Goal: Task Accomplishment & Management: Manage account settings

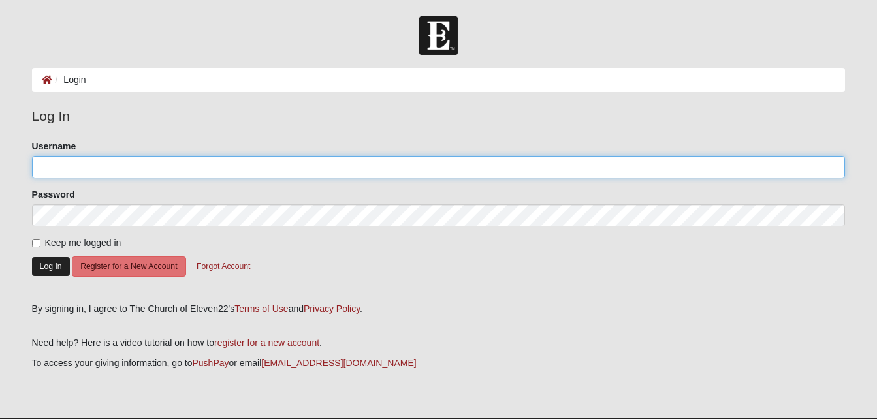
type input "MWinters"
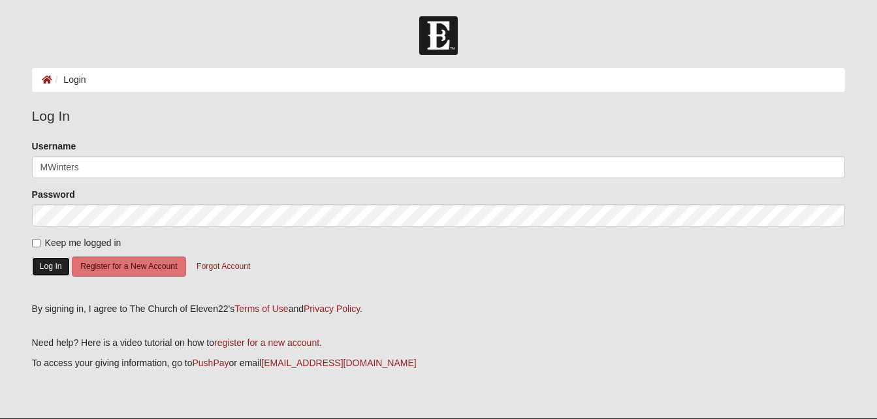
click at [44, 270] on button "Log In" at bounding box center [51, 266] width 38 height 19
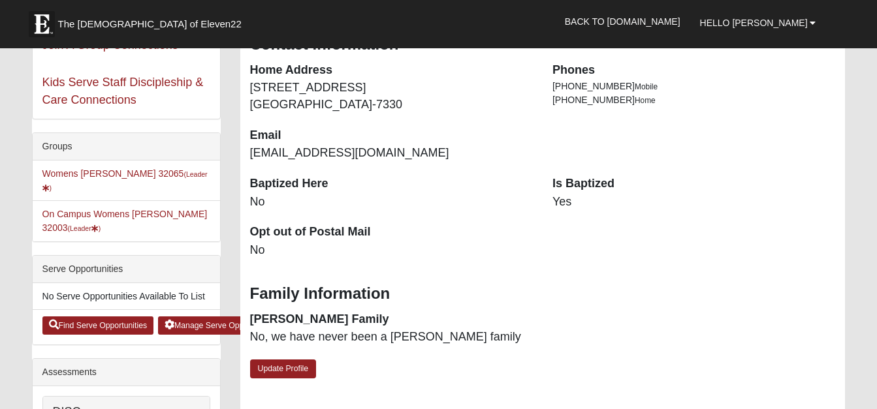
scroll to position [252, 0]
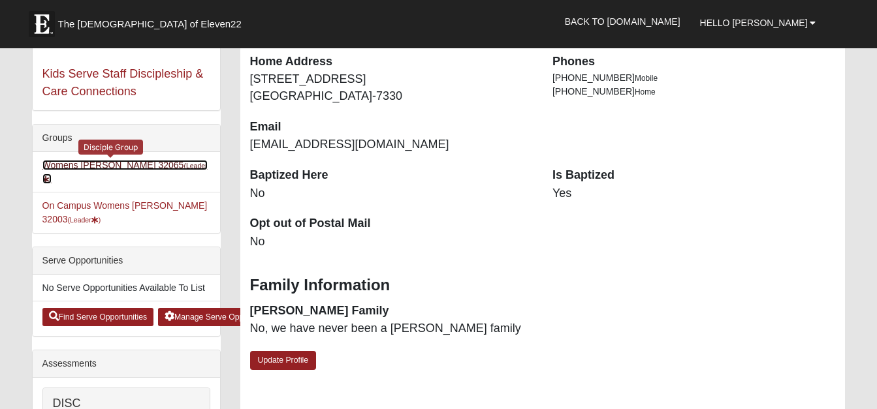
click at [128, 165] on link "Womens Winters 32065 (Leader )" at bounding box center [124, 172] width 165 height 24
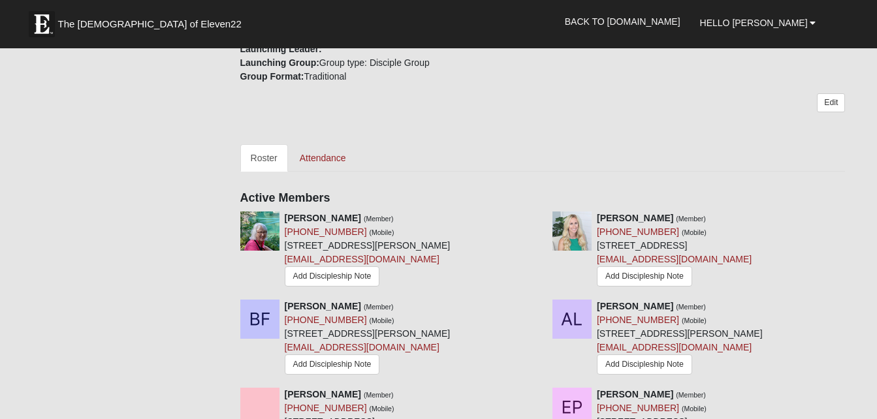
scroll to position [522, 0]
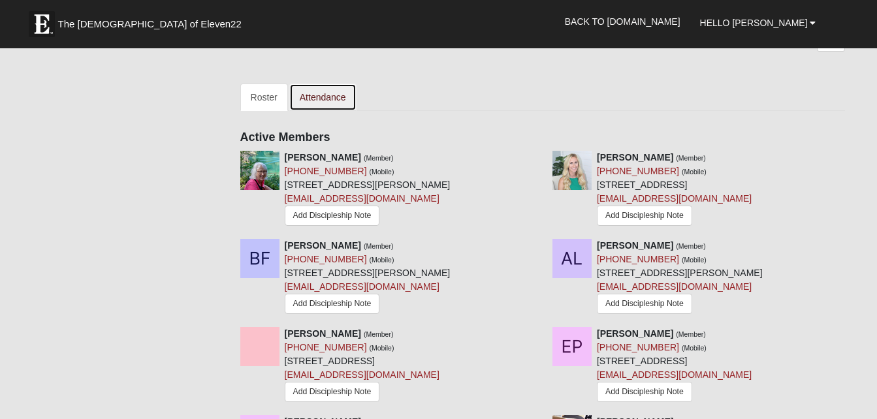
click at [321, 100] on link "Attendance" at bounding box center [322, 97] width 67 height 27
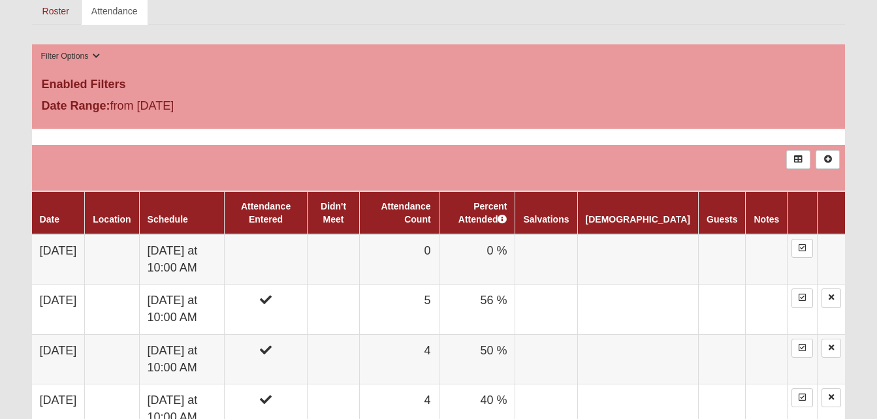
scroll to position [723, 0]
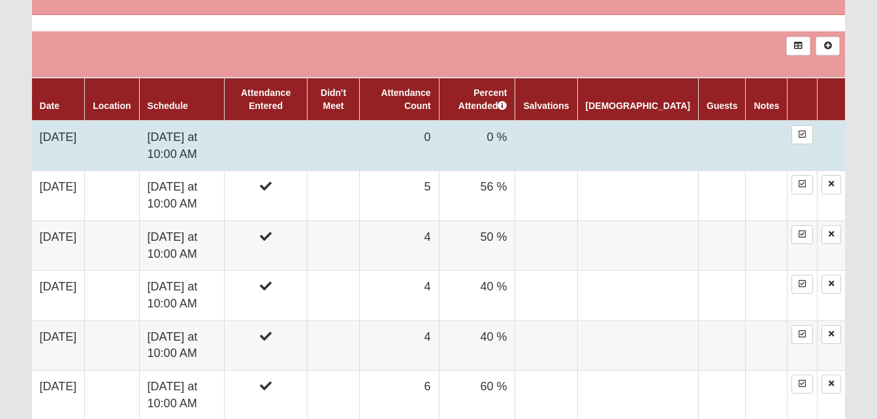
click at [421, 138] on td "0" at bounding box center [399, 146] width 79 height 50
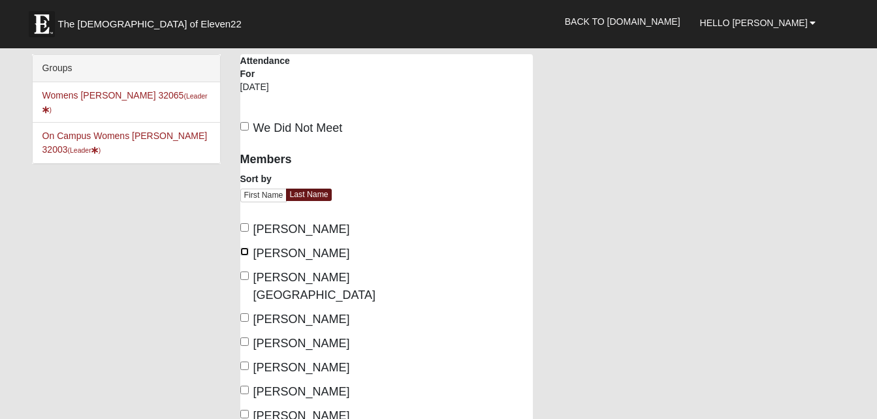
click at [243, 251] on input "Fields, Dana" at bounding box center [244, 251] width 8 height 8
checkbox input "true"
click at [242, 228] on input "Costley, Janice" at bounding box center [244, 227] width 8 height 8
checkbox input "true"
click at [242, 313] on input "Leclair, Aleksandra" at bounding box center [244, 317] width 8 height 8
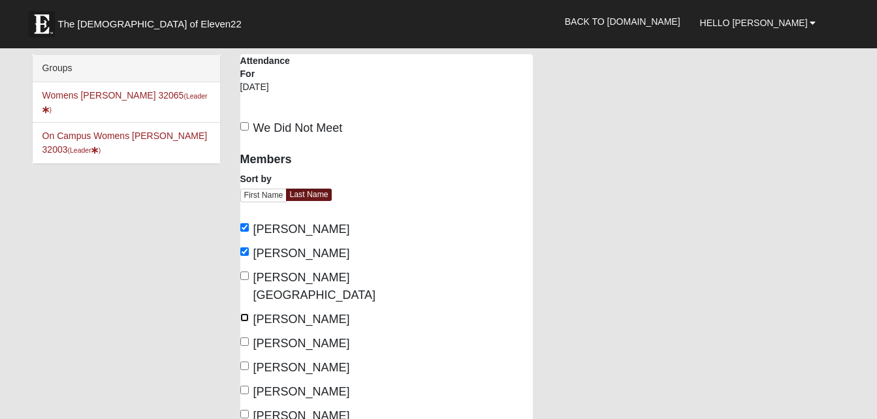
checkbox input "true"
click at [245, 386] on input "Scholl, Ashli" at bounding box center [244, 390] width 8 height 8
checkbox input "true"
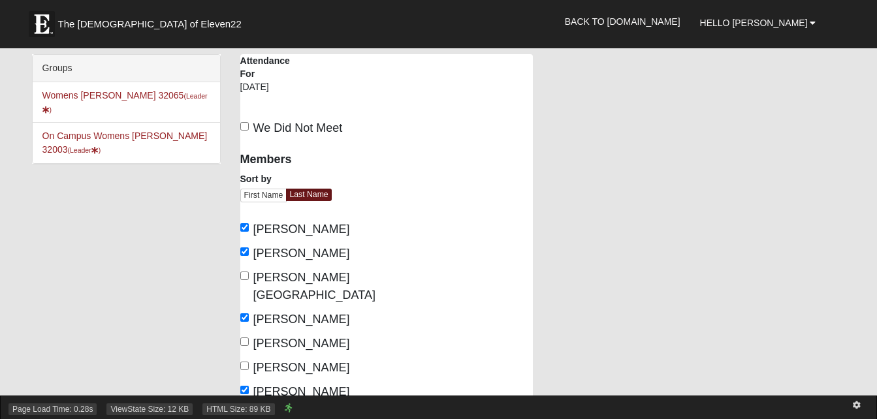
click at [246, 396] on div "Page Load Time: 0.28s ViewState Size: 12 KB HTML Size: 89 KB" at bounding box center [438, 408] width 877 height 24
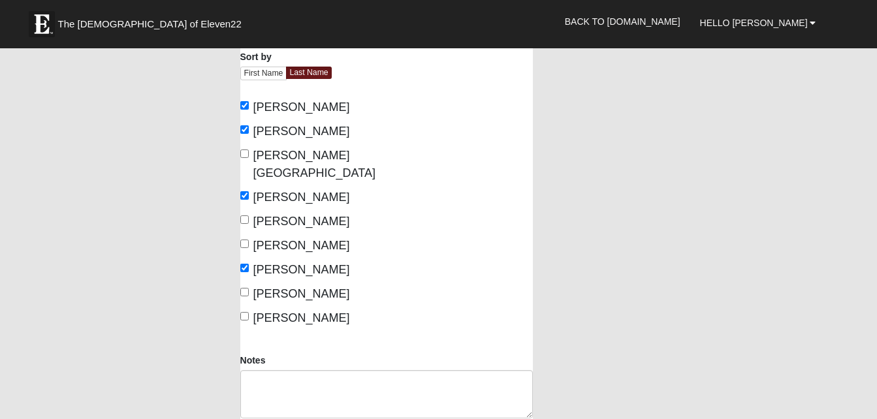
scroll to position [174, 0]
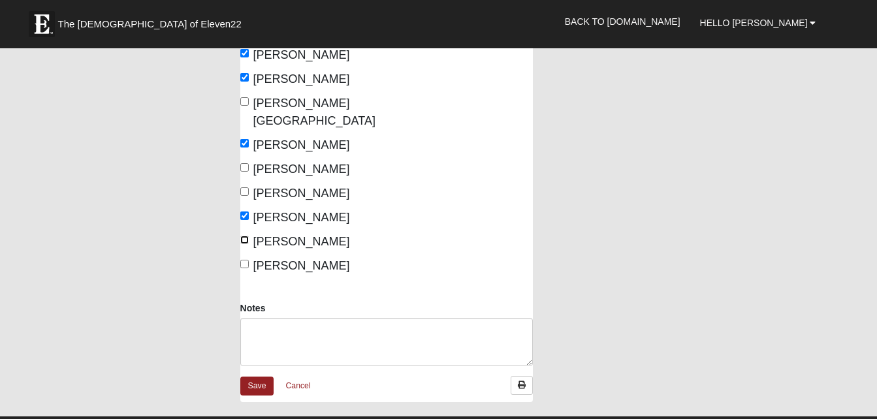
click at [244, 236] on input "Soriano, Consuelo" at bounding box center [244, 240] width 8 height 8
checkbox input "true"
click at [244, 260] on input "Winters, Mary" at bounding box center [244, 264] width 8 height 8
checkbox input "true"
click at [262, 377] on link "Save" at bounding box center [257, 386] width 34 height 19
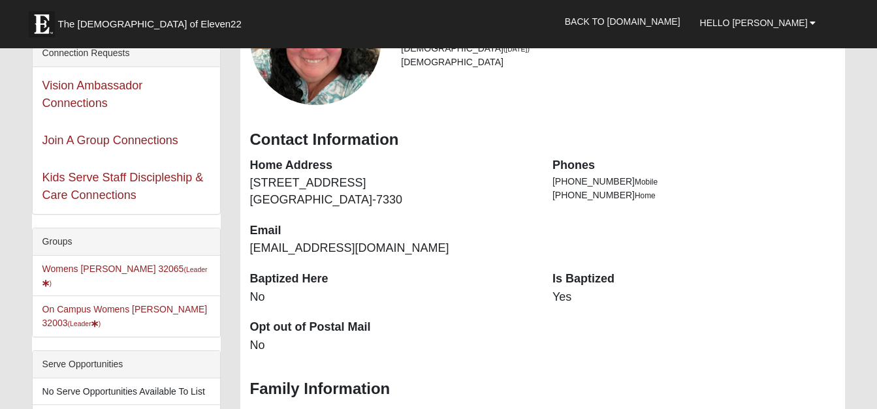
scroll to position [209, 0]
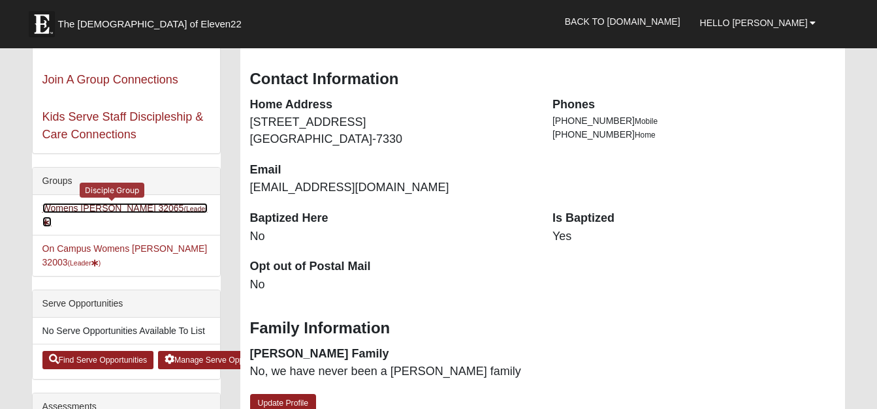
click at [147, 204] on link "Womens Winters 32065 (Leader )" at bounding box center [124, 215] width 165 height 24
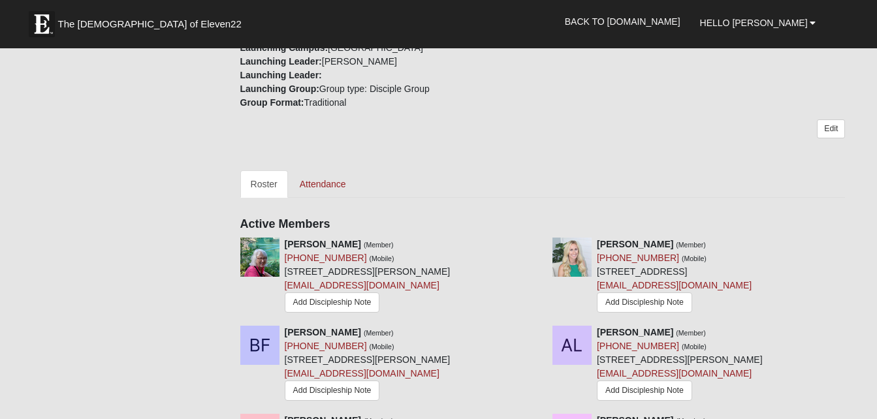
scroll to position [409, 0]
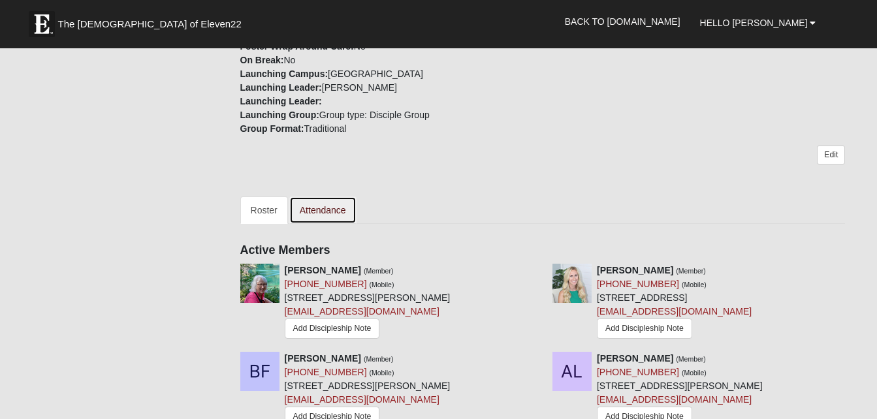
click at [330, 207] on link "Attendance" at bounding box center [322, 209] width 67 height 27
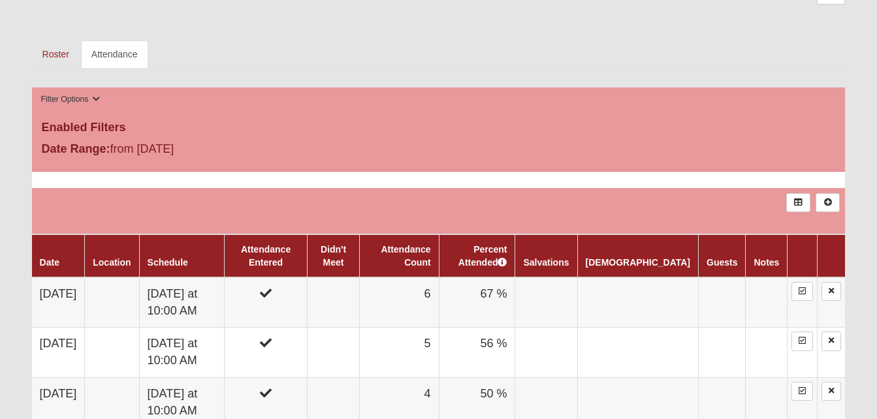
scroll to position [627, 0]
